Goal: Task Accomplishment & Management: Manage account settings

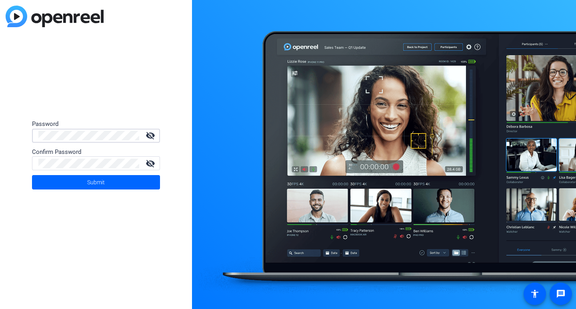
click at [98, 92] on div "Password visibility_off Confirm Password visibility_off Submit" at bounding box center [96, 154] width 192 height 309
click at [104, 69] on div "Password visibility_off Confirm Password visibility_off Submit" at bounding box center [96, 154] width 192 height 309
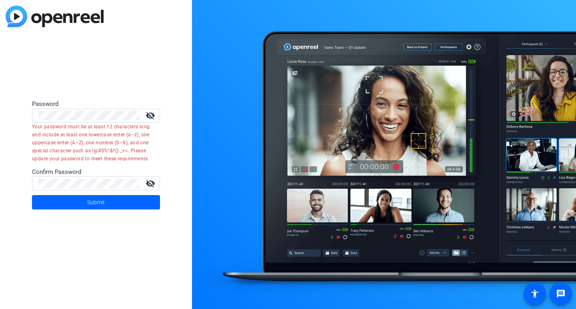
click at [150, 114] on mat-icon "visibility_off" at bounding box center [150, 116] width 19 height 10
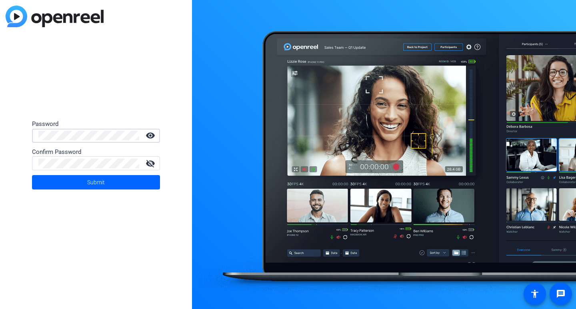
click at [0, 128] on div "Password visibility Confirm Password visibility_off Submit" at bounding box center [96, 154] width 192 height 309
click at [152, 164] on mat-icon "visibility_off" at bounding box center [150, 164] width 19 height 10
click at [132, 178] on span at bounding box center [96, 182] width 128 height 19
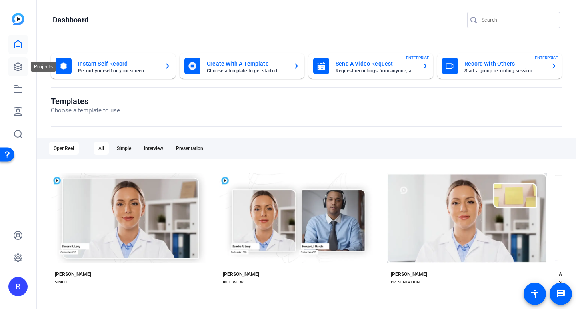
click at [22, 69] on icon at bounding box center [18, 67] width 10 height 10
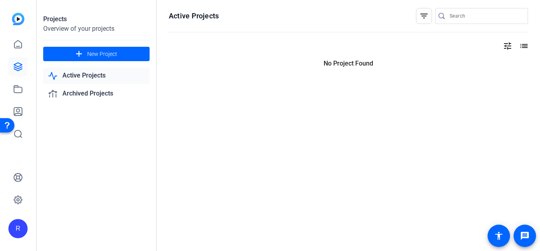
click at [456, 61] on p "No Project Found" at bounding box center [348, 64] width 359 height 10
click at [459, 124] on div "Active Projects filter_list tune list No Project Found" at bounding box center [348, 125] width 383 height 251
click at [397, 120] on div "Active Projects filter_list tune list No Project Found" at bounding box center [348, 125] width 383 height 251
click at [103, 53] on span "New Project" at bounding box center [102, 54] width 30 height 8
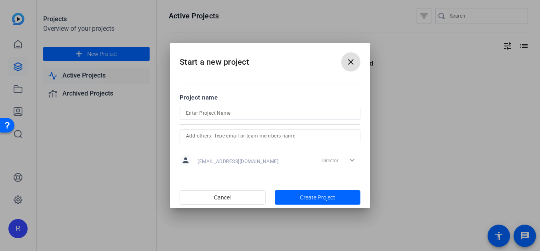
click at [349, 60] on mat-icon "close" at bounding box center [351, 62] width 10 height 10
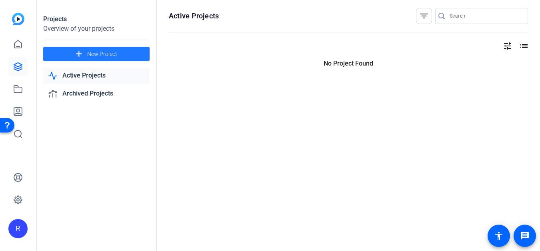
click at [100, 74] on link "Active Projects" at bounding box center [96, 76] width 106 height 16
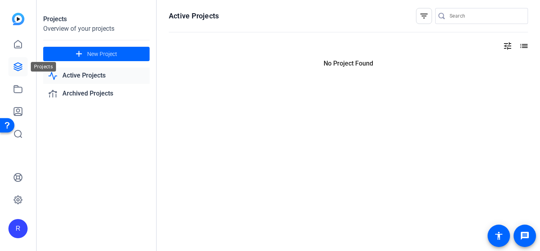
click at [19, 69] on icon at bounding box center [18, 67] width 10 height 10
click at [104, 55] on span "New Project" at bounding box center [102, 54] width 30 height 8
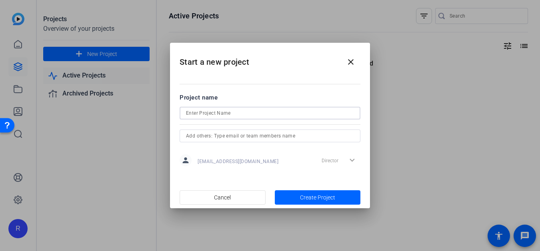
click at [241, 112] on input at bounding box center [270, 113] width 168 height 10
click at [228, 116] on input "[PERSON_NAME] Test" at bounding box center [270, 113] width 168 height 10
type input "[PERSON_NAME] Test"
click at [318, 200] on span "Create Project" at bounding box center [317, 198] width 35 height 8
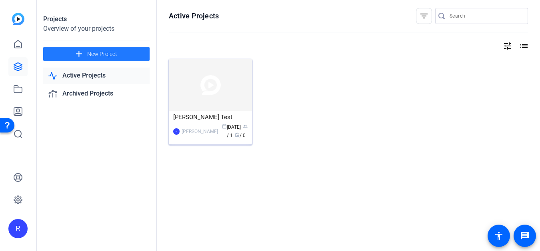
click at [222, 98] on img at bounding box center [210, 85] width 83 height 52
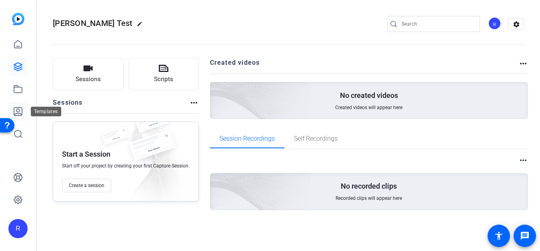
click at [15, 109] on icon at bounding box center [18, 112] width 10 height 10
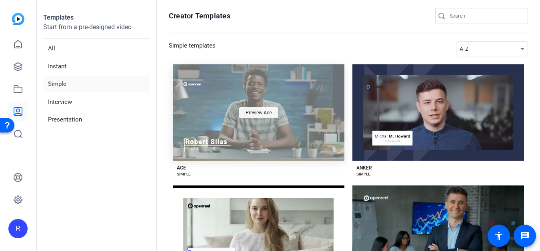
click at [267, 111] on span "Preview Ace" at bounding box center [258, 112] width 26 height 5
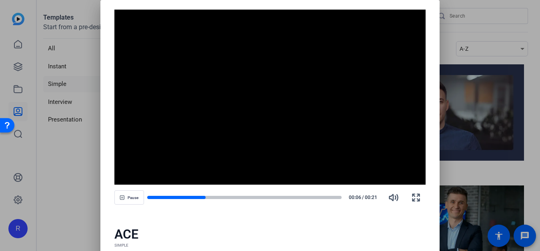
click at [502, 31] on div at bounding box center [270, 125] width 540 height 251
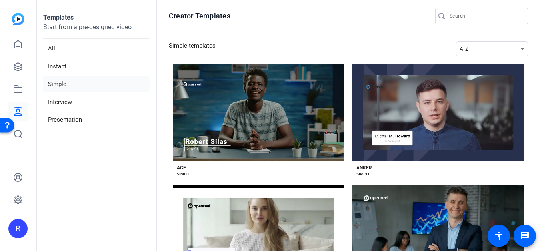
click at [186, 168] on div "ACE SIMPLE" at bounding box center [184, 171] width 14 height 13
click at [183, 169] on div "ACE" at bounding box center [181, 168] width 9 height 6
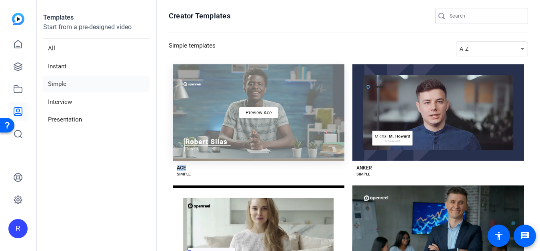
click at [329, 116] on div "Preview Ace" at bounding box center [259, 112] width 172 height 96
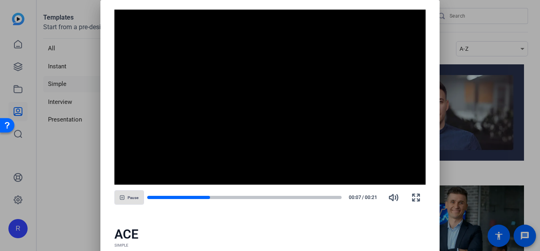
click at [136, 198] on span "Pause" at bounding box center [133, 198] width 11 height 5
click at [158, 43] on video "Video Player" at bounding box center [269, 97] width 311 height 175
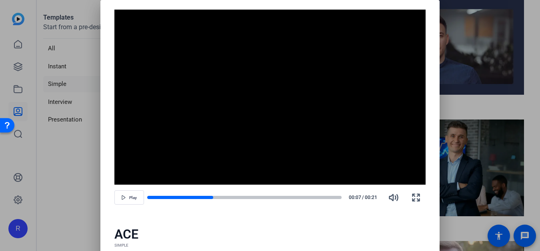
scroll to position [80, 0]
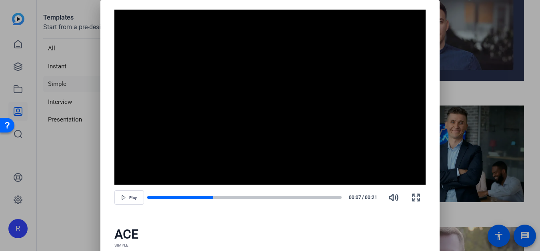
click at [119, 235] on div "ACE" at bounding box center [269, 234] width 311 height 16
click at [529, 209] on div at bounding box center [270, 125] width 540 height 251
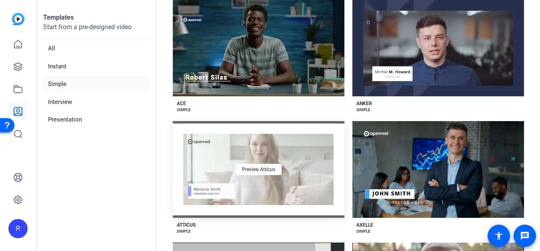
scroll to position [0, 0]
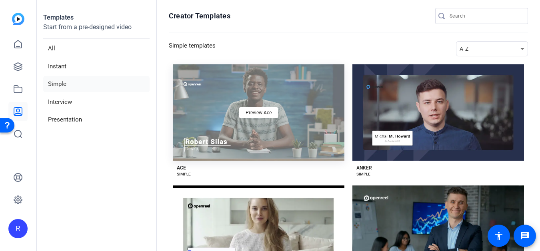
click at [205, 146] on div "Preview Ace" at bounding box center [259, 112] width 172 height 96
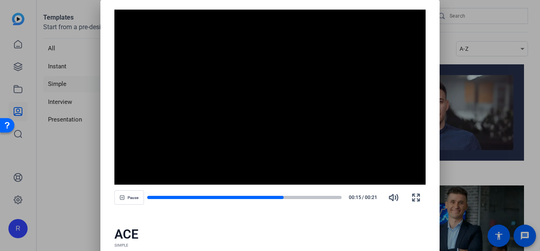
click at [479, 80] on div at bounding box center [270, 125] width 540 height 251
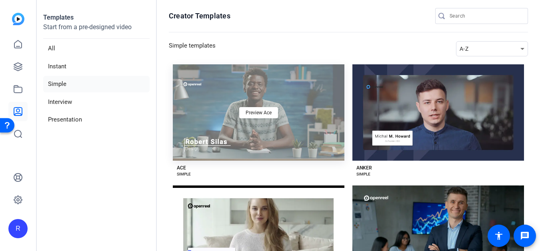
click at [286, 108] on div "Preview Ace" at bounding box center [259, 112] width 172 height 96
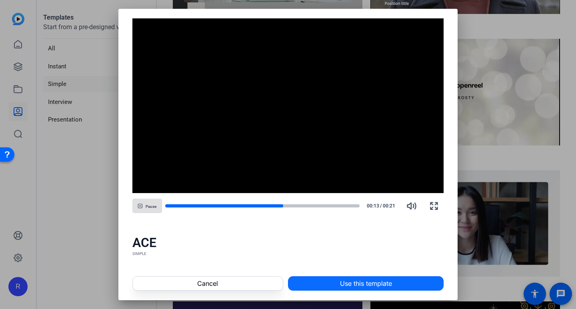
scroll to position [420, 0]
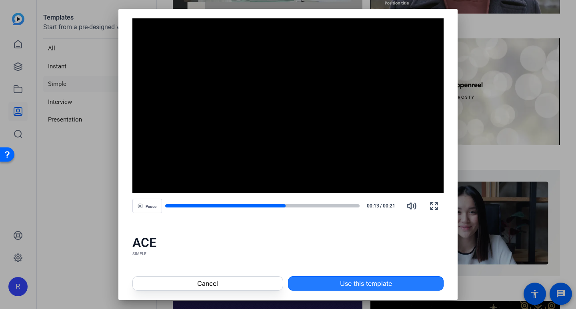
click at [374, 251] on span "Use this template" at bounding box center [366, 284] width 52 height 10
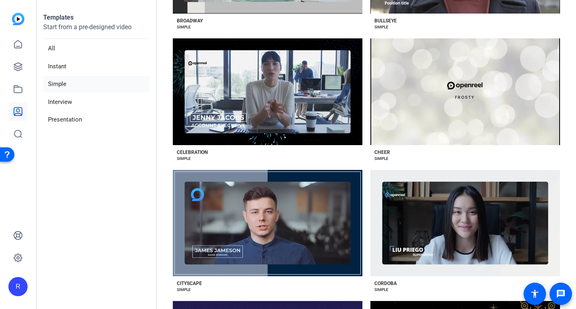
scroll to position [0, 0]
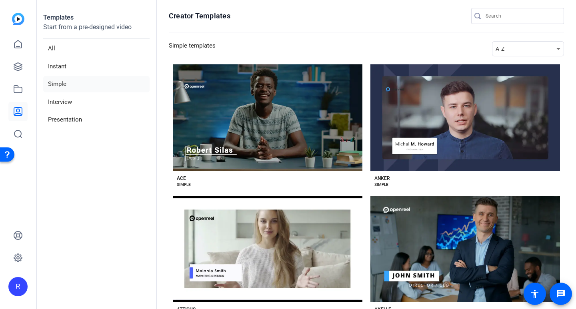
click at [22, 18] on img at bounding box center [18, 19] width 12 height 12
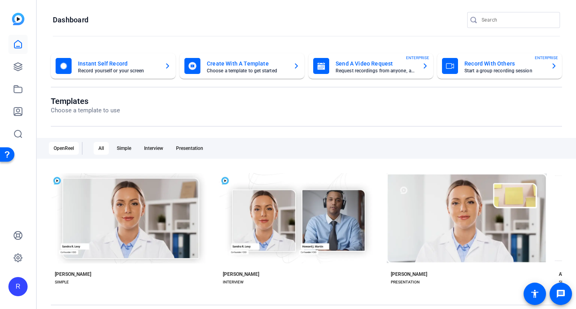
click at [20, 17] on img at bounding box center [18, 19] width 12 height 12
click at [13, 284] on div "R" at bounding box center [17, 286] width 19 height 19
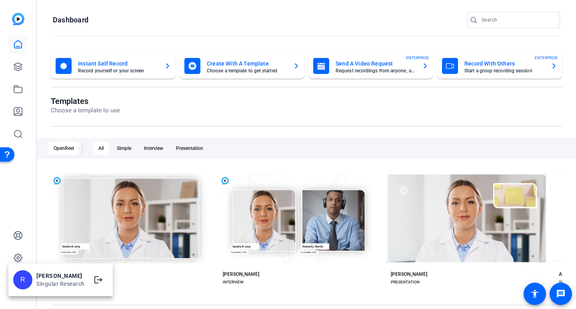
click at [168, 66] on div at bounding box center [288, 154] width 576 height 309
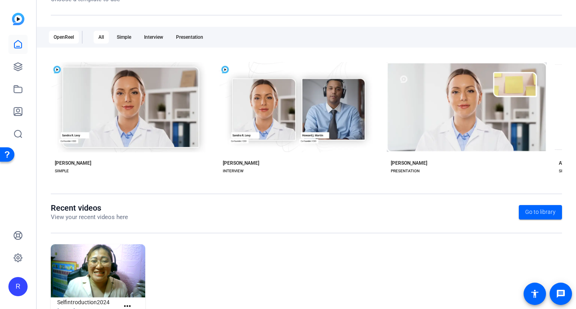
scroll to position [142, 0]
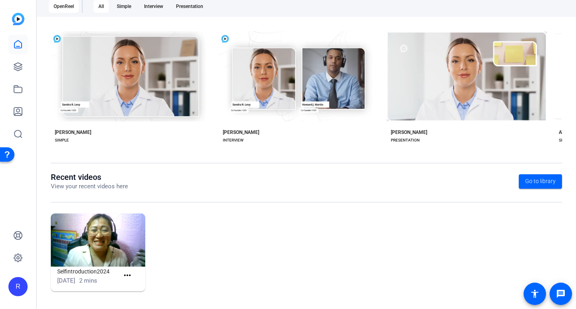
click at [124, 252] on img at bounding box center [98, 239] width 94 height 53
click at [129, 279] on mat-icon "more_horiz" at bounding box center [127, 276] width 10 height 10
click at [58, 22] on div at bounding box center [288, 154] width 576 height 309
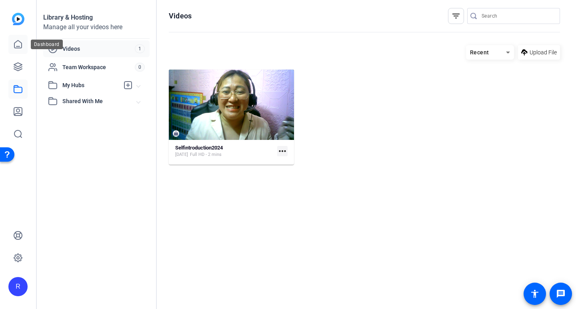
click at [20, 45] on icon at bounding box center [18, 45] width 10 height 10
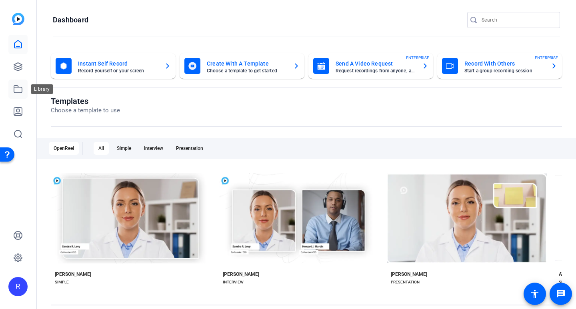
click at [15, 92] on icon at bounding box center [18, 89] width 10 height 10
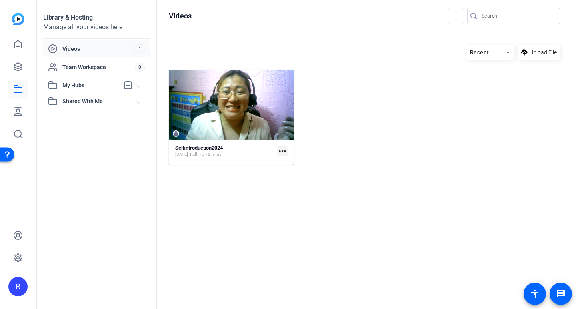
click at [278, 150] on mat-icon "more_horiz" at bounding box center [282, 151] width 10 height 10
click at [410, 118] on div at bounding box center [288, 154] width 576 height 309
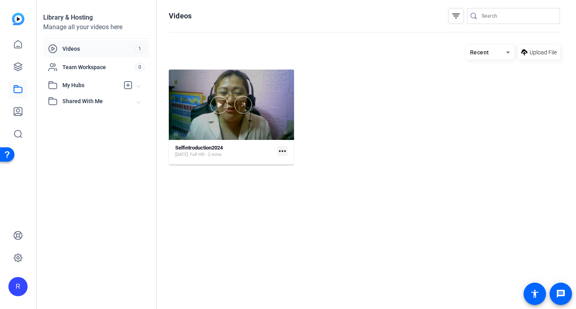
click at [176, 134] on div at bounding box center [231, 105] width 125 height 70
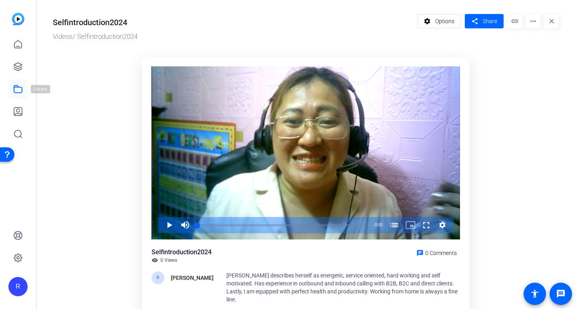
click at [19, 90] on icon at bounding box center [18, 89] width 10 height 10
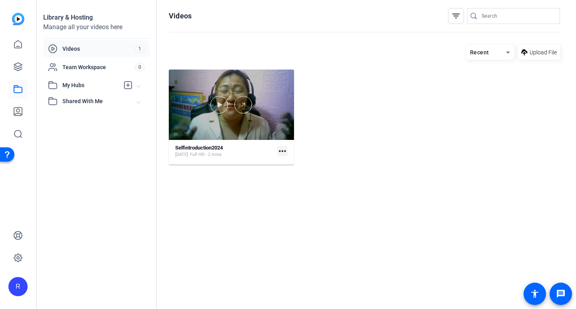
click at [239, 130] on div at bounding box center [231, 105] width 125 height 70
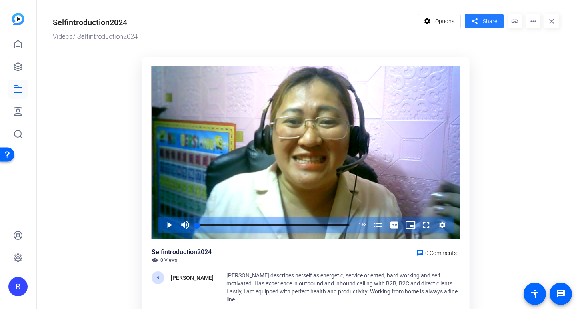
click at [497, 23] on span at bounding box center [484, 21] width 39 height 19
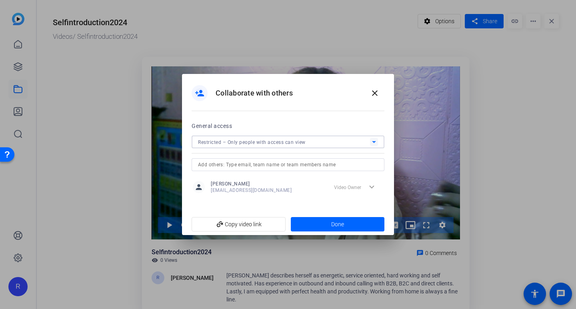
click at [265, 140] on span "Restricted – Only people with access can view" at bounding box center [252, 143] width 108 height 6
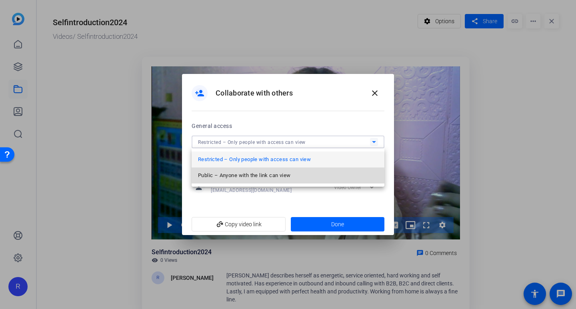
click at [260, 179] on span "Public – Anyone with the link can view" at bounding box center [244, 176] width 92 height 10
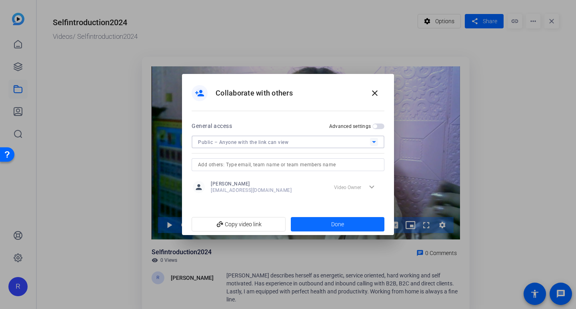
click at [326, 225] on span at bounding box center [338, 224] width 94 height 19
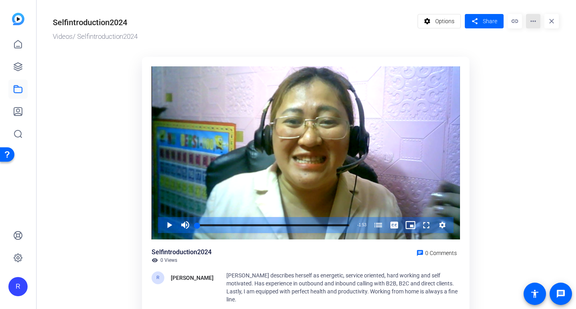
click at [536, 24] on mat-icon "more_horiz" at bounding box center [533, 21] width 14 height 14
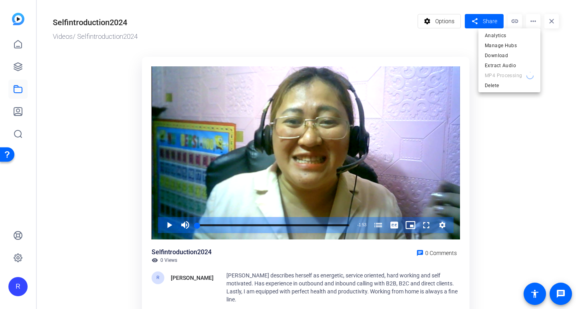
click at [521, 178] on div at bounding box center [288, 154] width 576 height 309
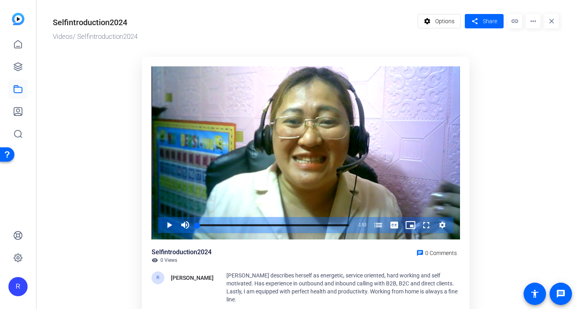
click at [532, 25] on mat-icon "more_horiz" at bounding box center [533, 21] width 14 height 14
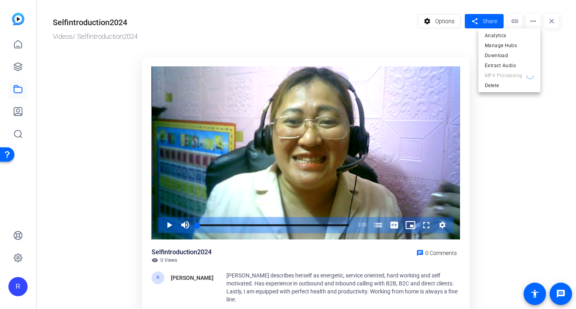
click at [447, 18] on div at bounding box center [288, 154] width 576 height 309
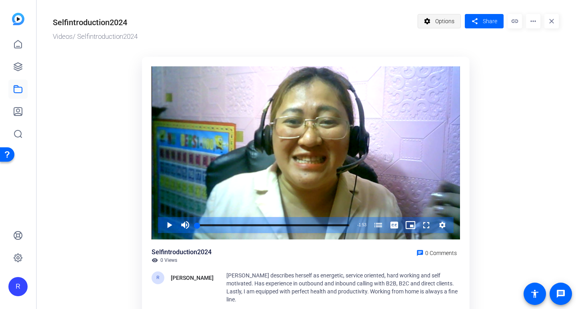
click at [447, 20] on span "Options" at bounding box center [444, 21] width 19 height 15
